Goal: Task Accomplishment & Management: Manage account settings

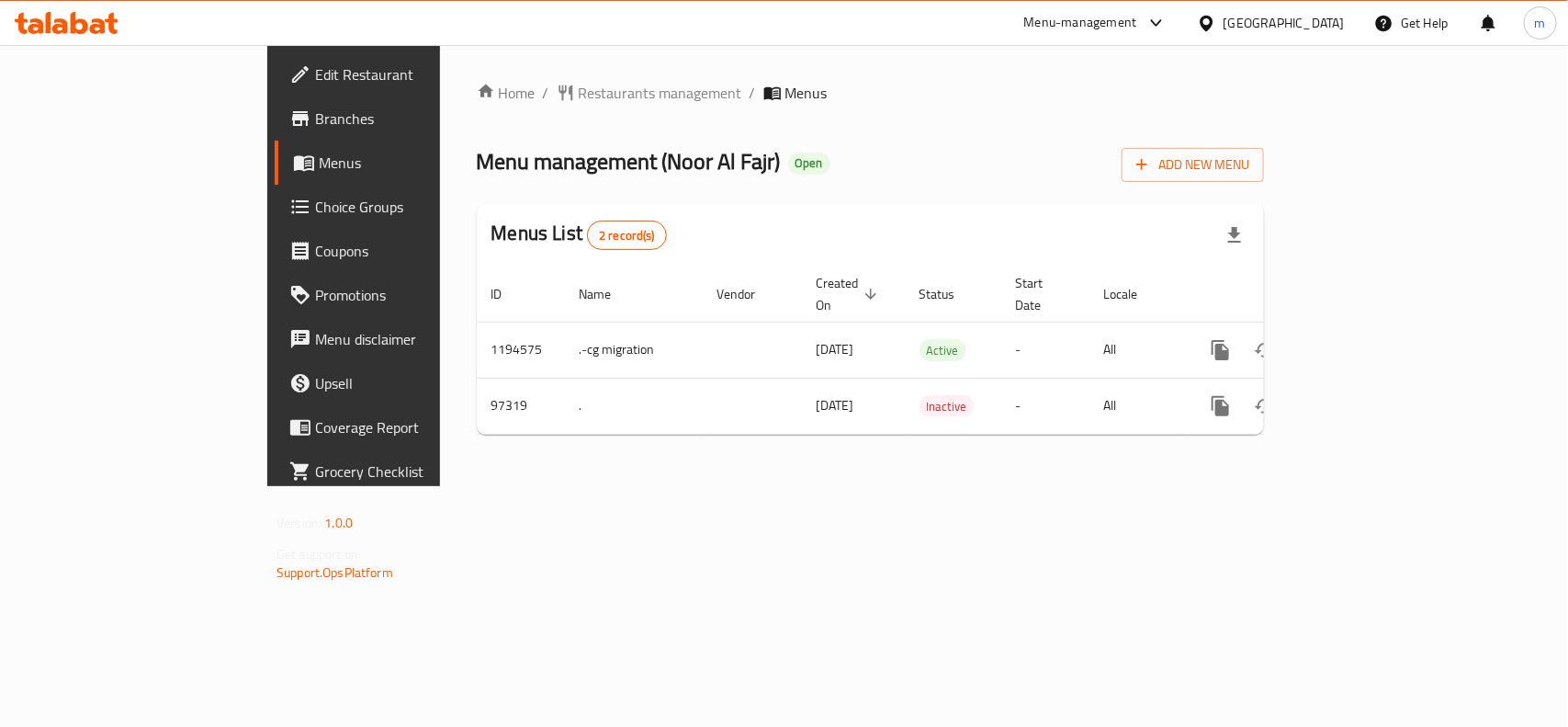
click at [914, 150] on div "Menu management ( Noor Al Fajr ) Open Add New Menu" at bounding box center [870, 161] width 788 height 41
click at [1123, 27] on div "Menu-management" at bounding box center [1081, 23] width 113 height 22
click at [931, 124] on div "Global Quality Control Center" at bounding box center [991, 125] width 161 height 21
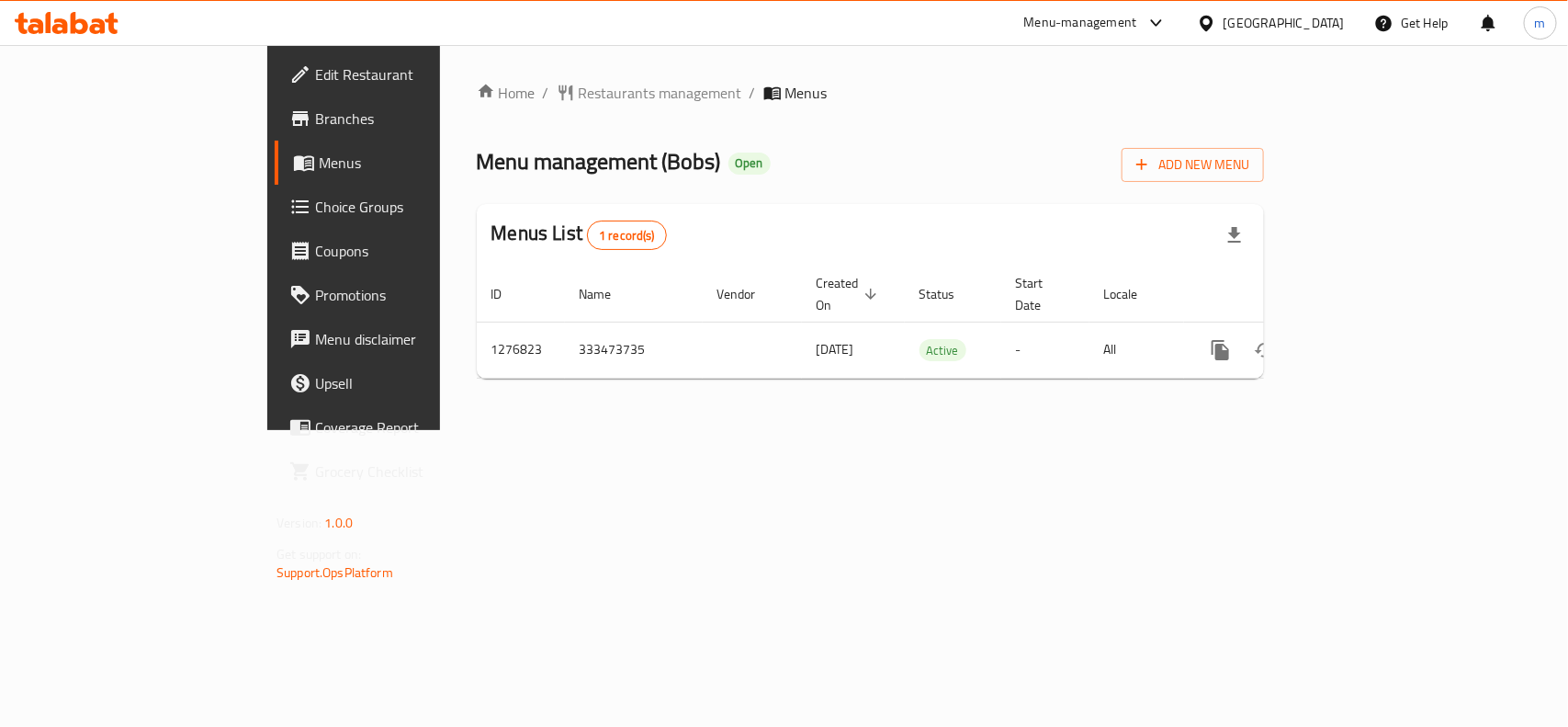
click at [1334, 20] on div "[GEOGRAPHIC_DATA]" at bounding box center [1284, 23] width 121 height 21
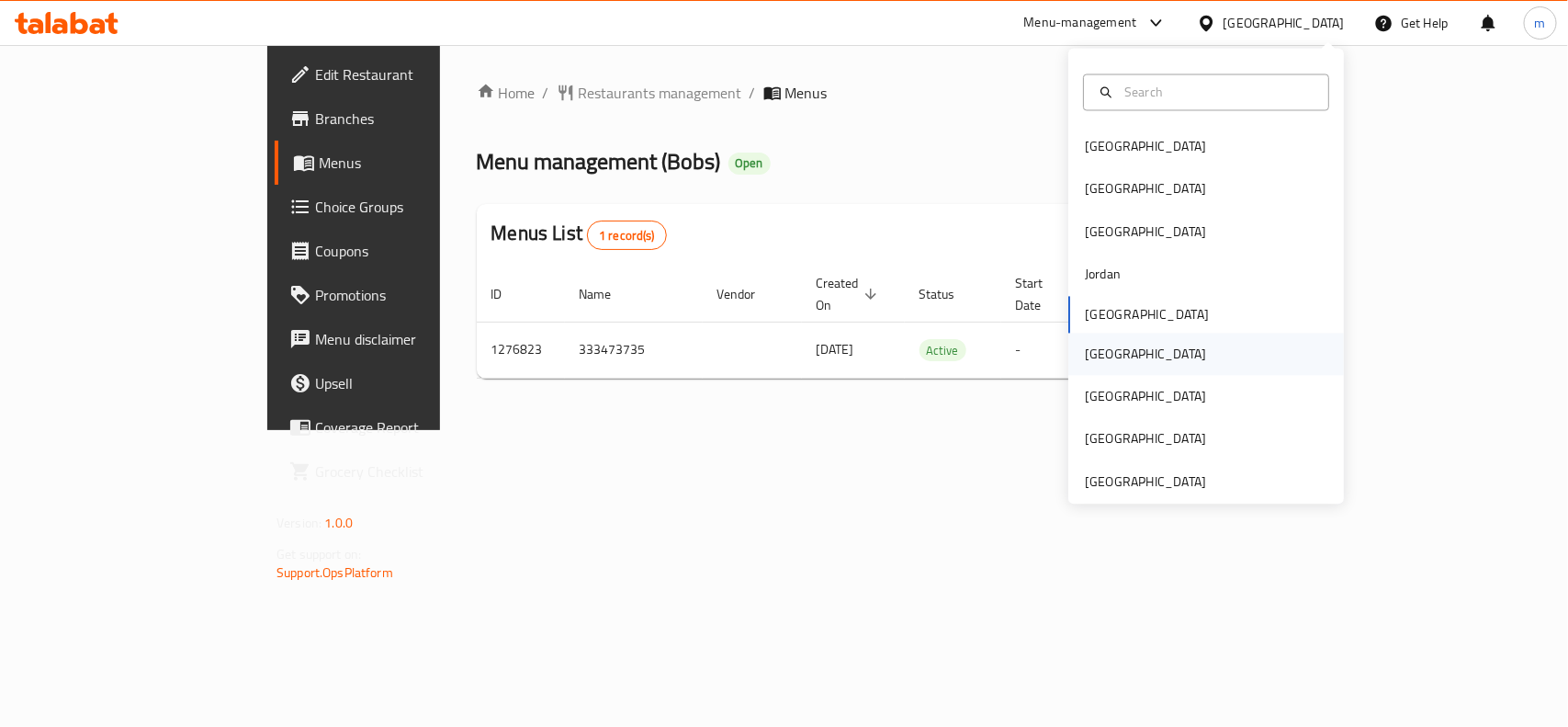
click at [1086, 350] on div "[GEOGRAPHIC_DATA]" at bounding box center [1146, 354] width 121 height 21
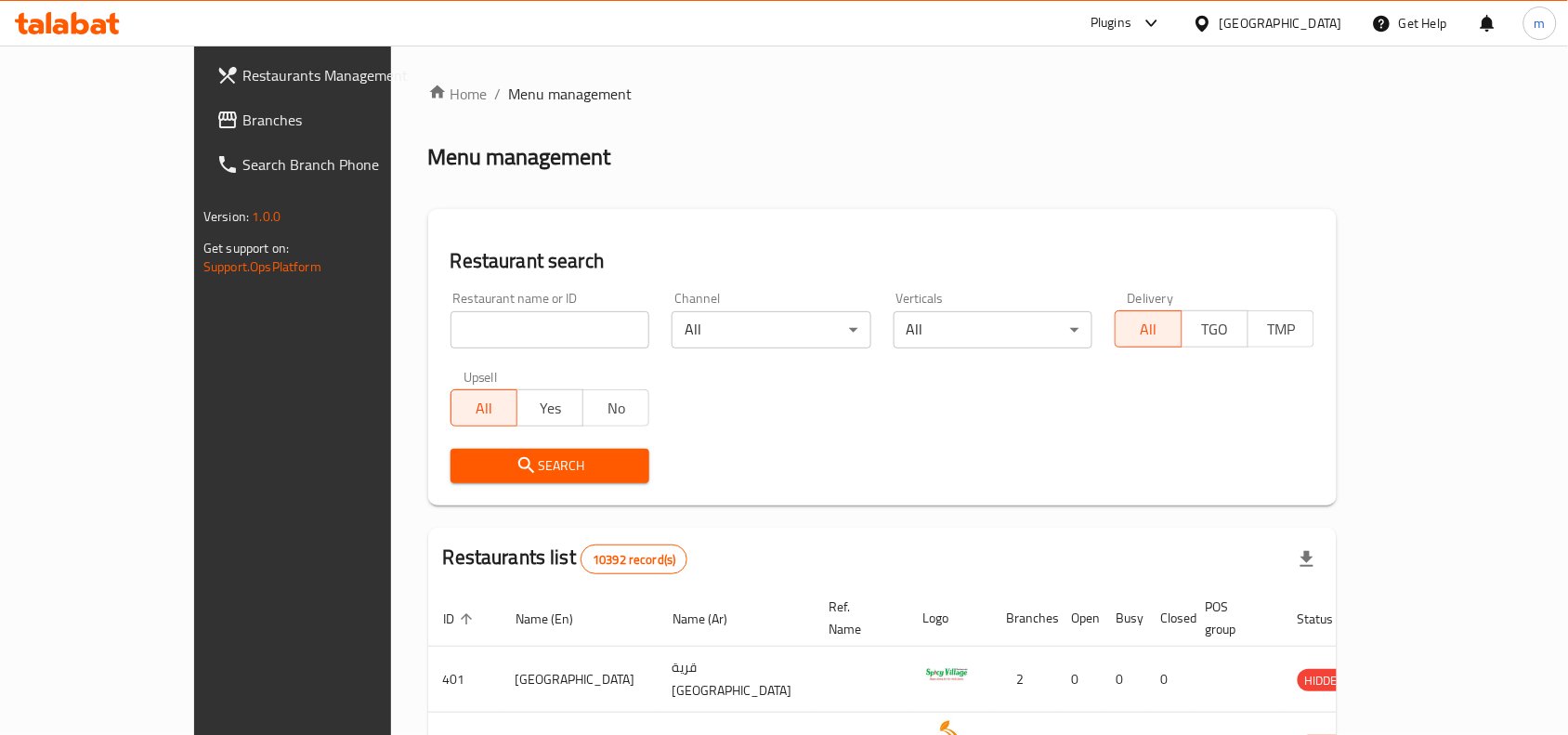
click at [1131, 25] on div "Plugins" at bounding box center [1111, 24] width 41 height 23
click at [1042, 206] on div "Restaurant-Management" at bounding box center [1063, 212] width 146 height 21
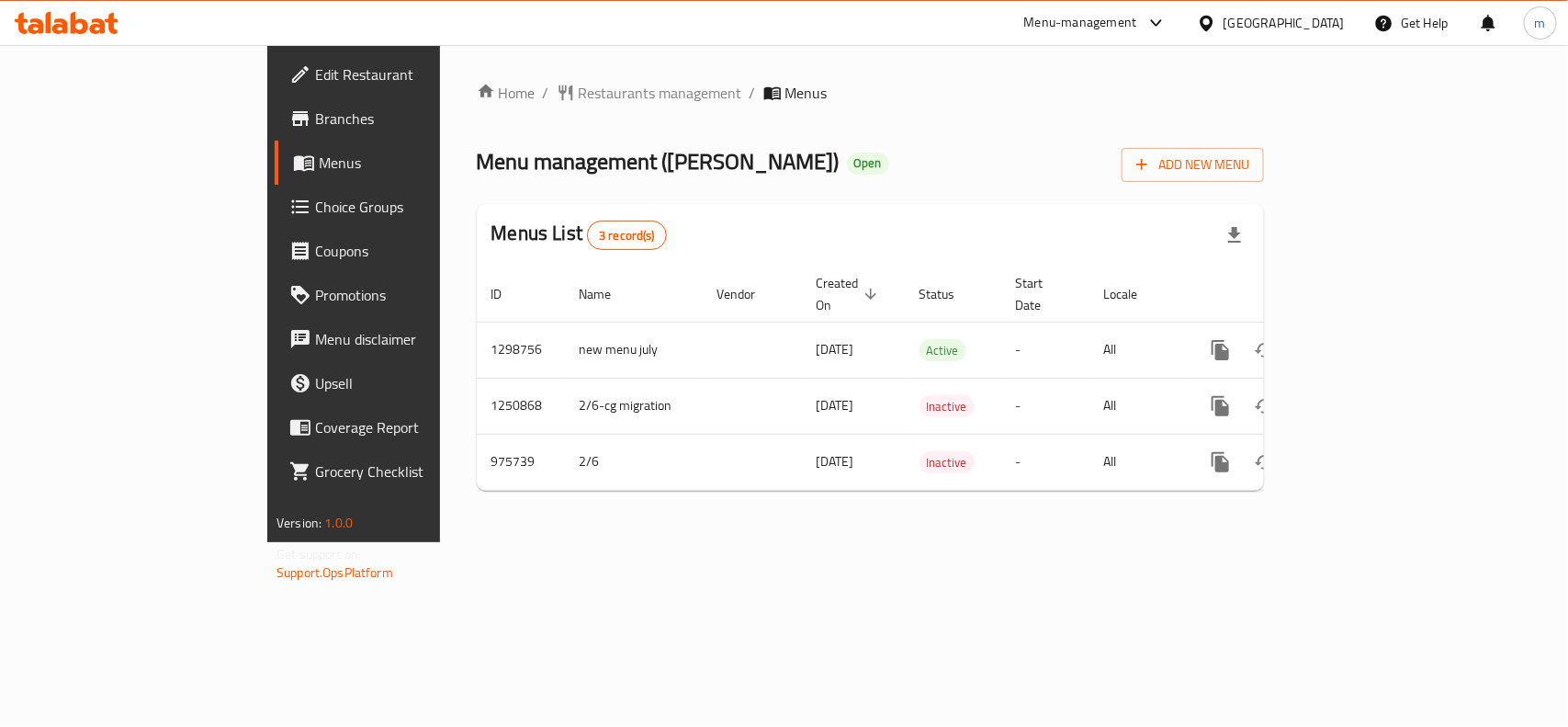
click at [315, 74] on span "Edit Restaurant" at bounding box center [414, 75] width 200 height 22
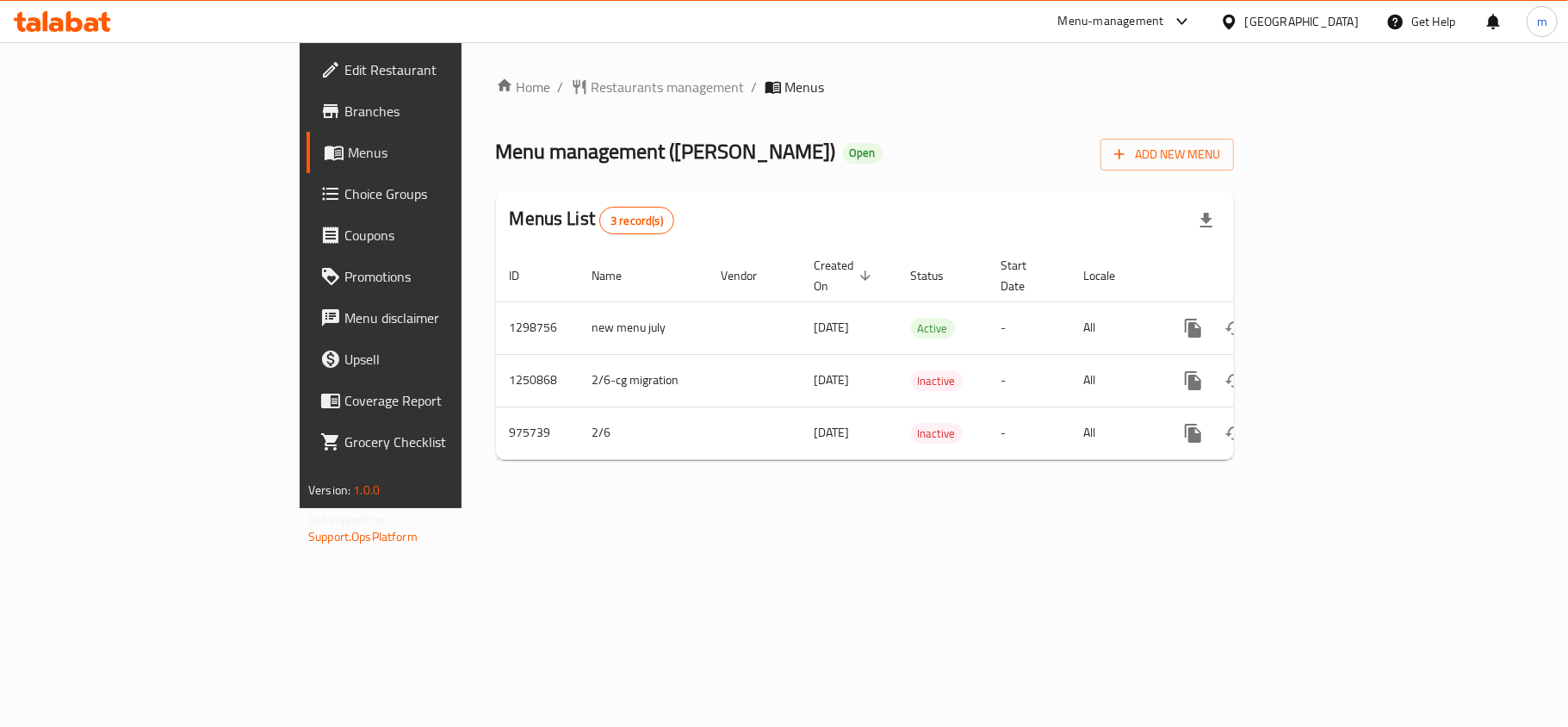
click at [344, 77] on span "Edit Restaurant" at bounding box center [446, 70] width 204 height 21
